Goal: Transaction & Acquisition: Purchase product/service

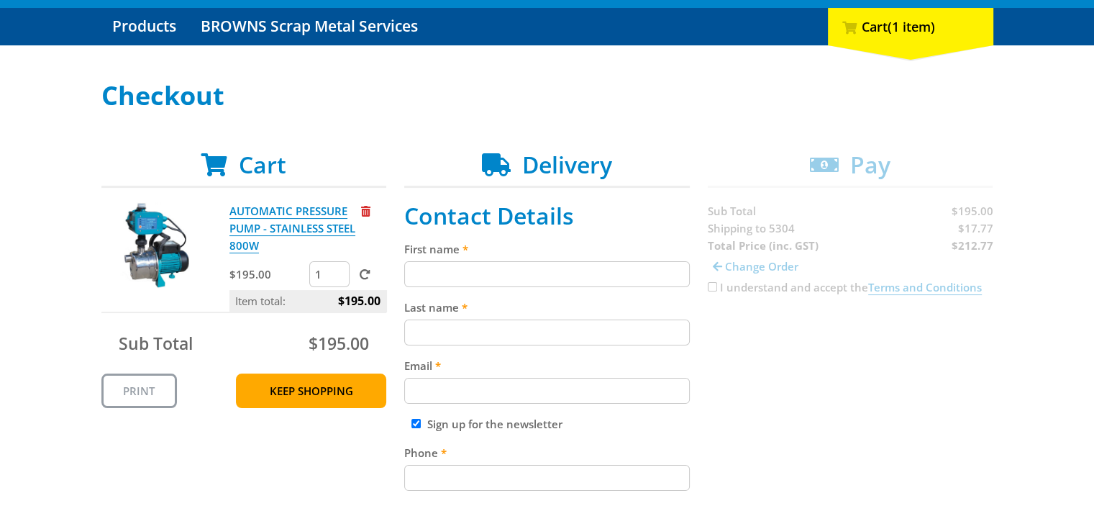
scroll to position [216, 0]
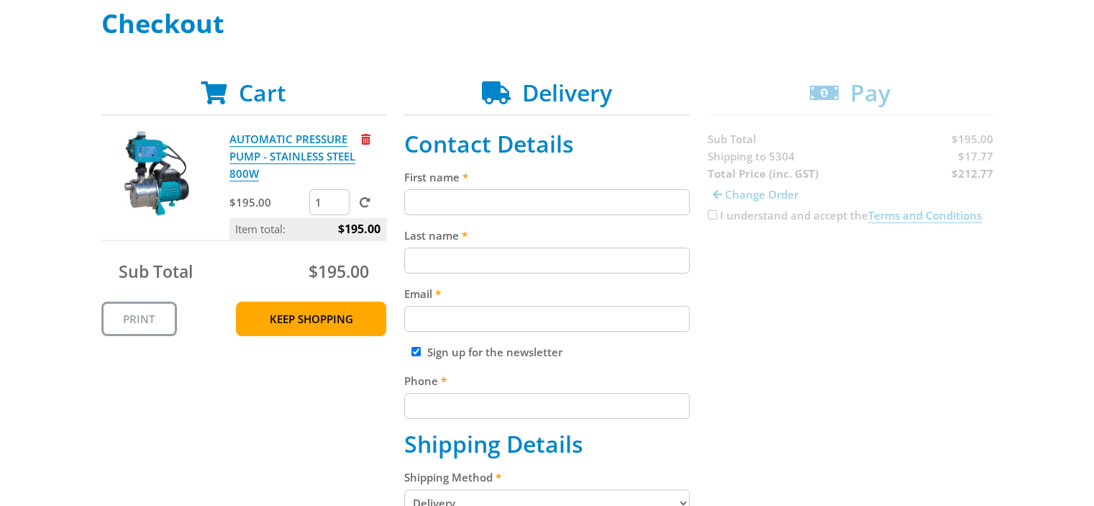
click at [535, 204] on input "First name" at bounding box center [547, 202] width 286 height 26
type input "[PERSON_NAME]"
type input "Bayley"
type input "[EMAIL_ADDRESS][DOMAIN_NAME]"
type input "0447517450"
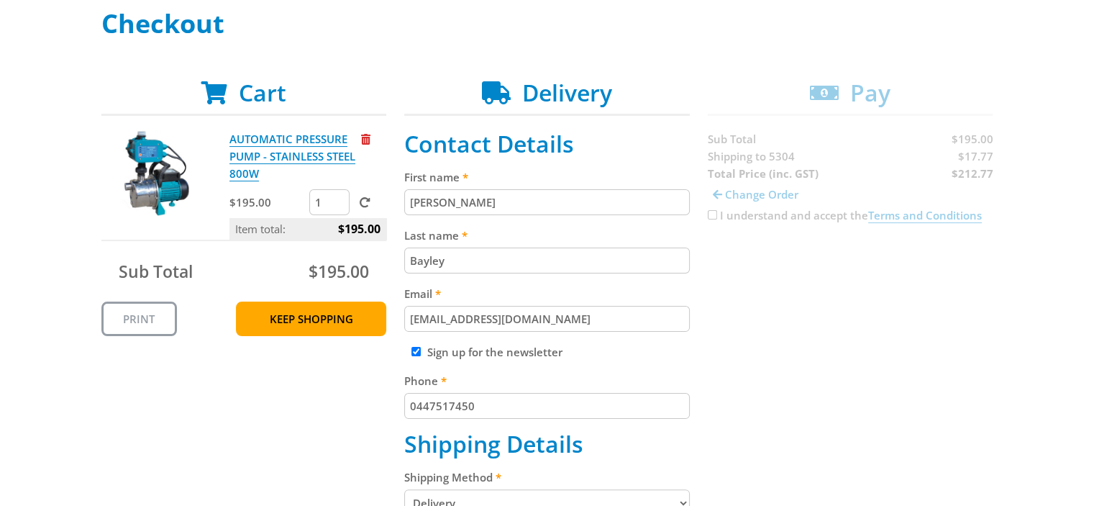
type input "[STREET_ADDRESS][PERSON_NAME]"
type input "Pinnaroo"
select select "SA"
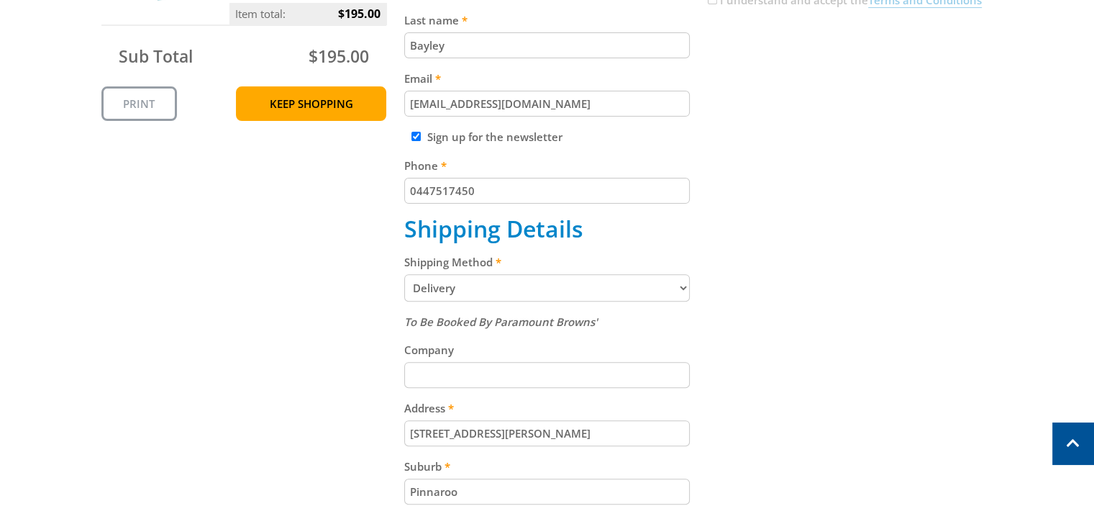
scroll to position [432, 0]
click at [681, 281] on select "Pickup from Gepps Cross Delivery" at bounding box center [547, 286] width 286 height 27
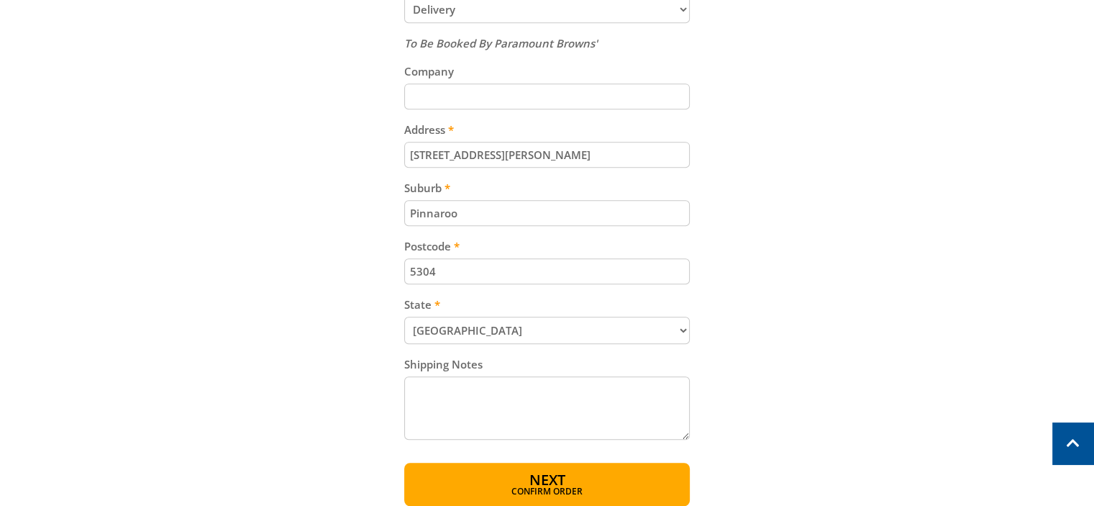
scroll to position [791, 0]
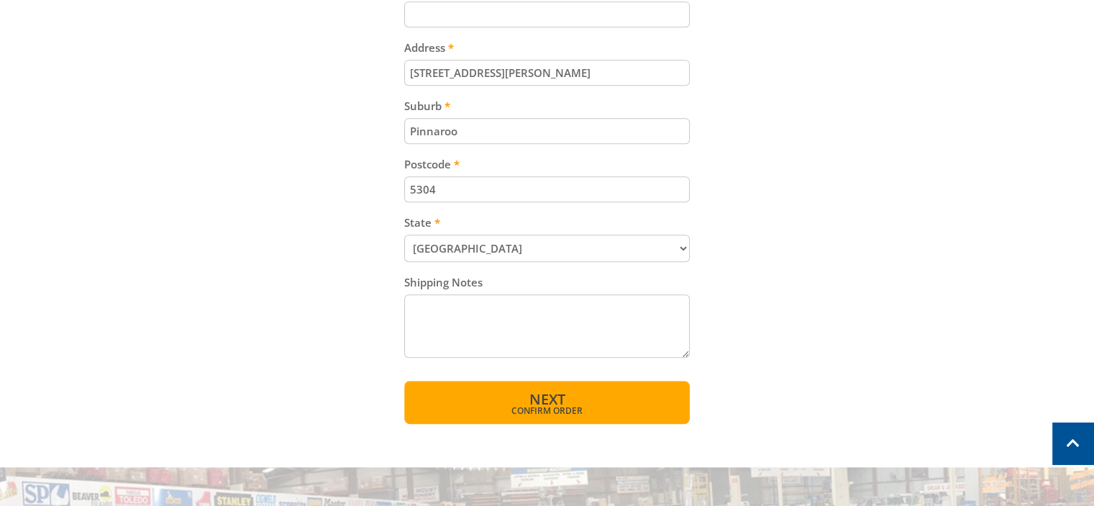
click at [513, 391] on button "Next Confirm order" at bounding box center [547, 401] width 286 height 43
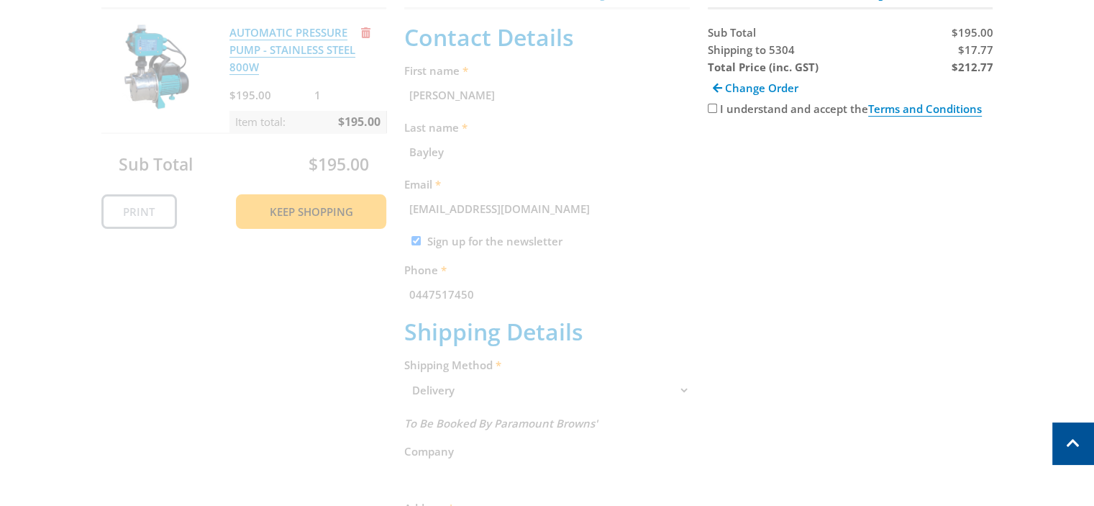
scroll to position [295, 0]
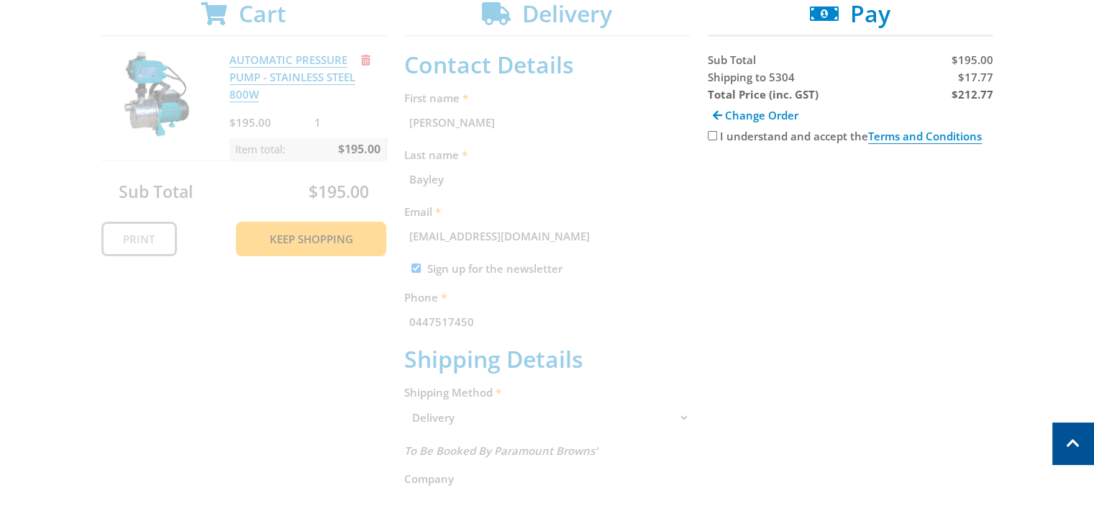
click at [707, 134] on div "Cart AUTOMATIC PRESSURE PUMP - STAINLESS STEEL 800W $195.00 1 Item total: $195.…" at bounding box center [547, 452] width 892 height 904
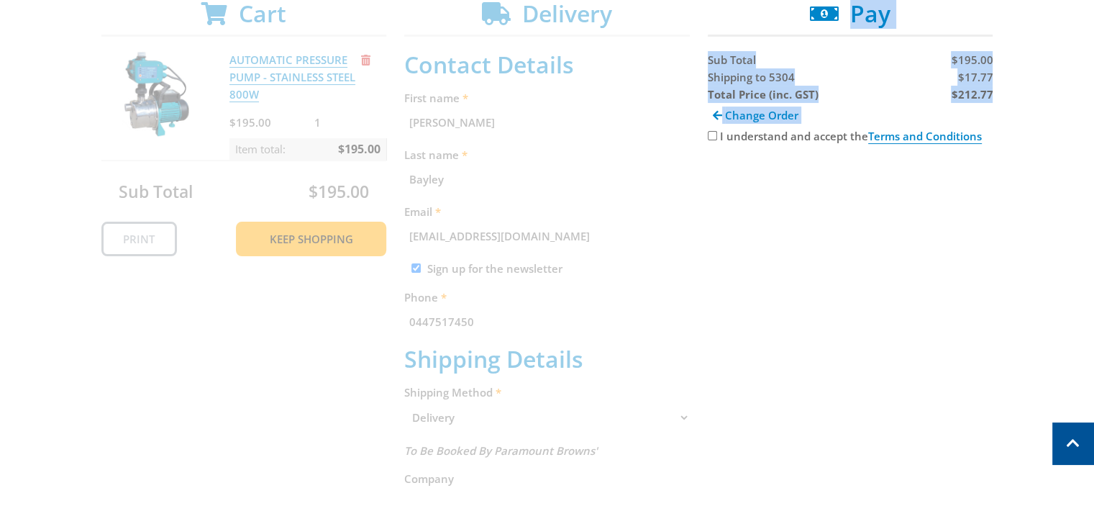
click at [711, 132] on input "I understand and accept the Terms and Conditions" at bounding box center [712, 135] width 9 height 9
checkbox input "true"
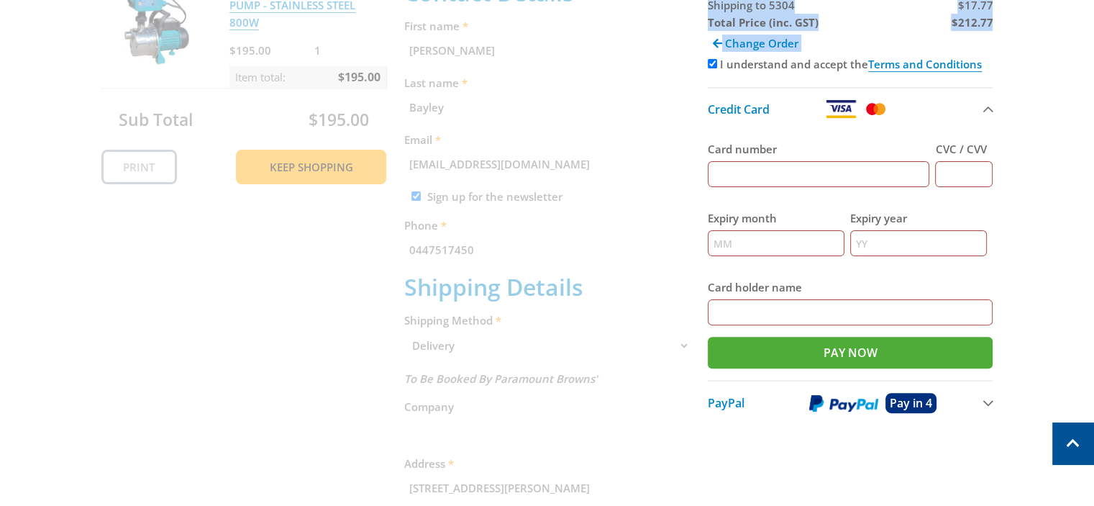
scroll to position [439, 0]
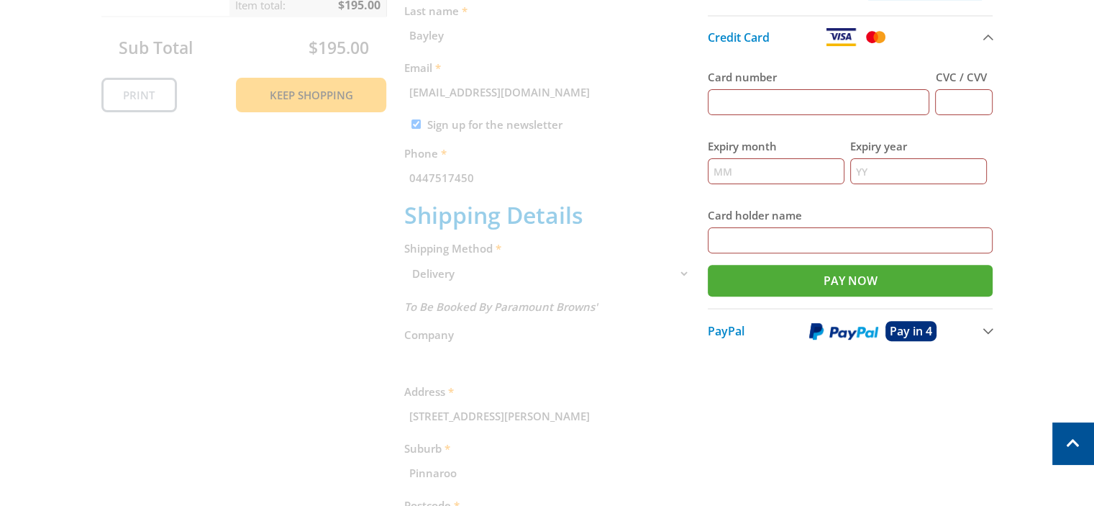
click at [734, 327] on span "PayPal" at bounding box center [726, 331] width 37 height 16
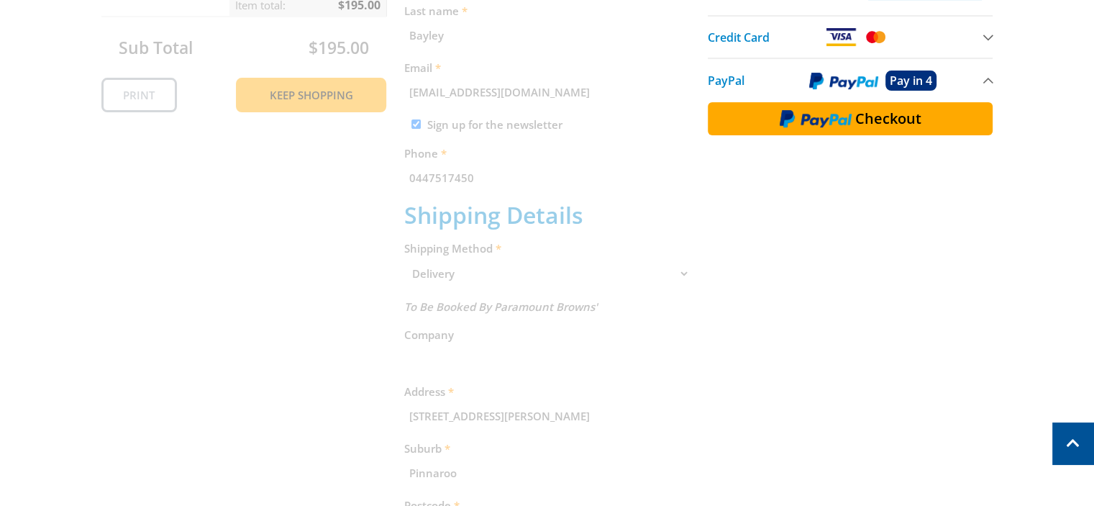
click at [867, 111] on span "Checkout" at bounding box center [888, 118] width 66 height 14
